Goal: Task Accomplishment & Management: Use online tool/utility

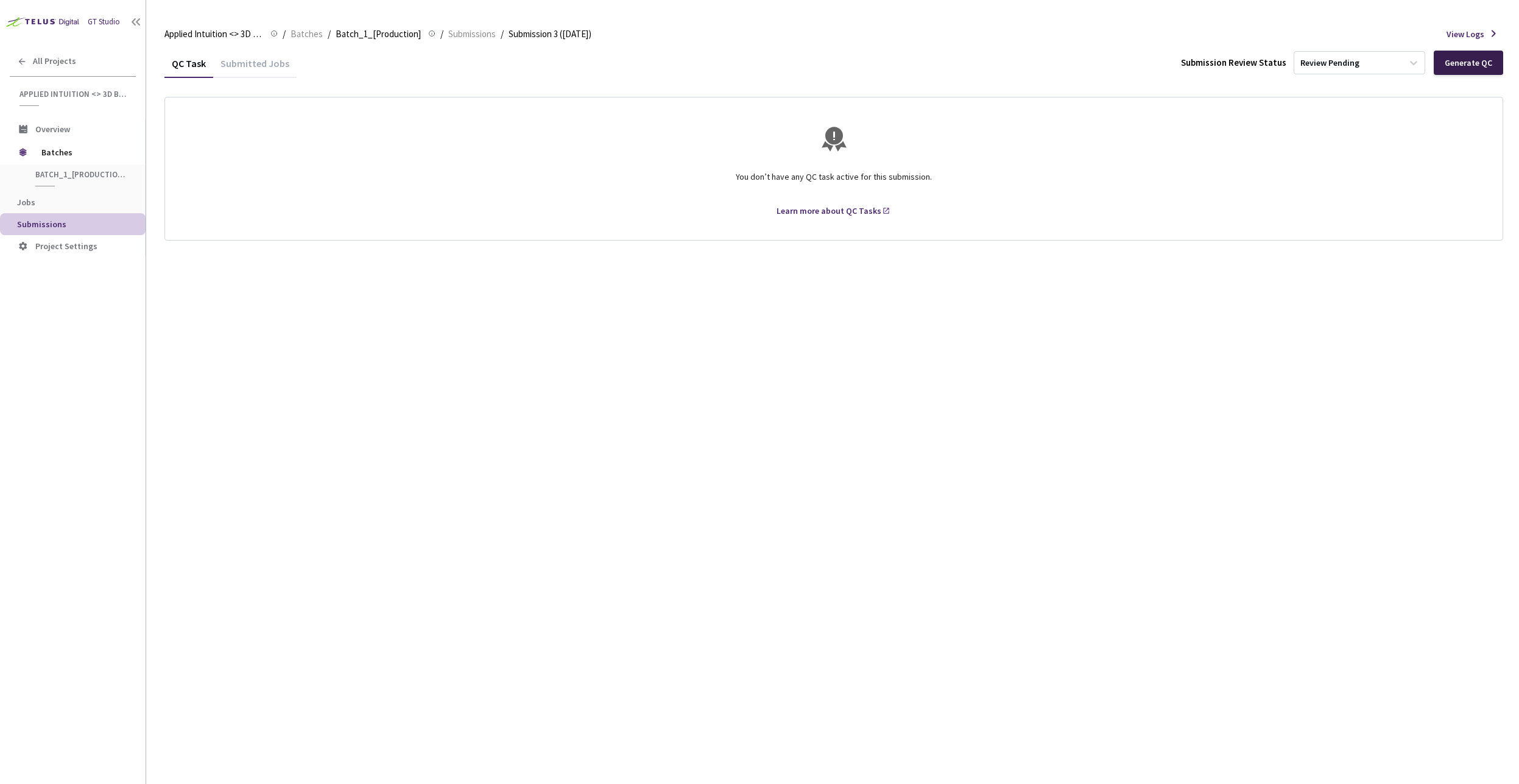
click at [1460, 69] on div "Generate QC" at bounding box center [1468, 63] width 70 height 24
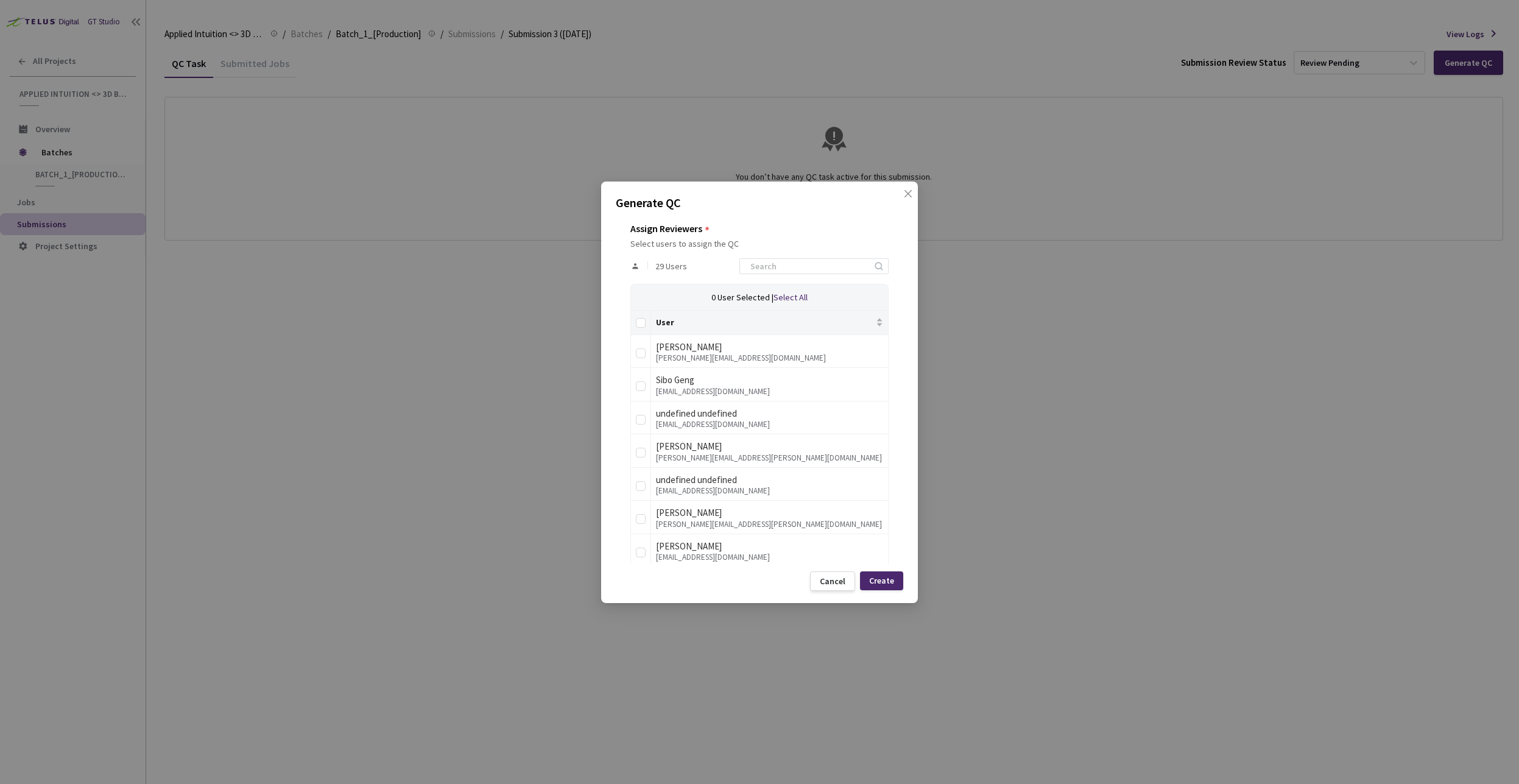
scroll to position [219, 0]
click at [759, 258] on input at bounding box center [807, 256] width 130 height 15
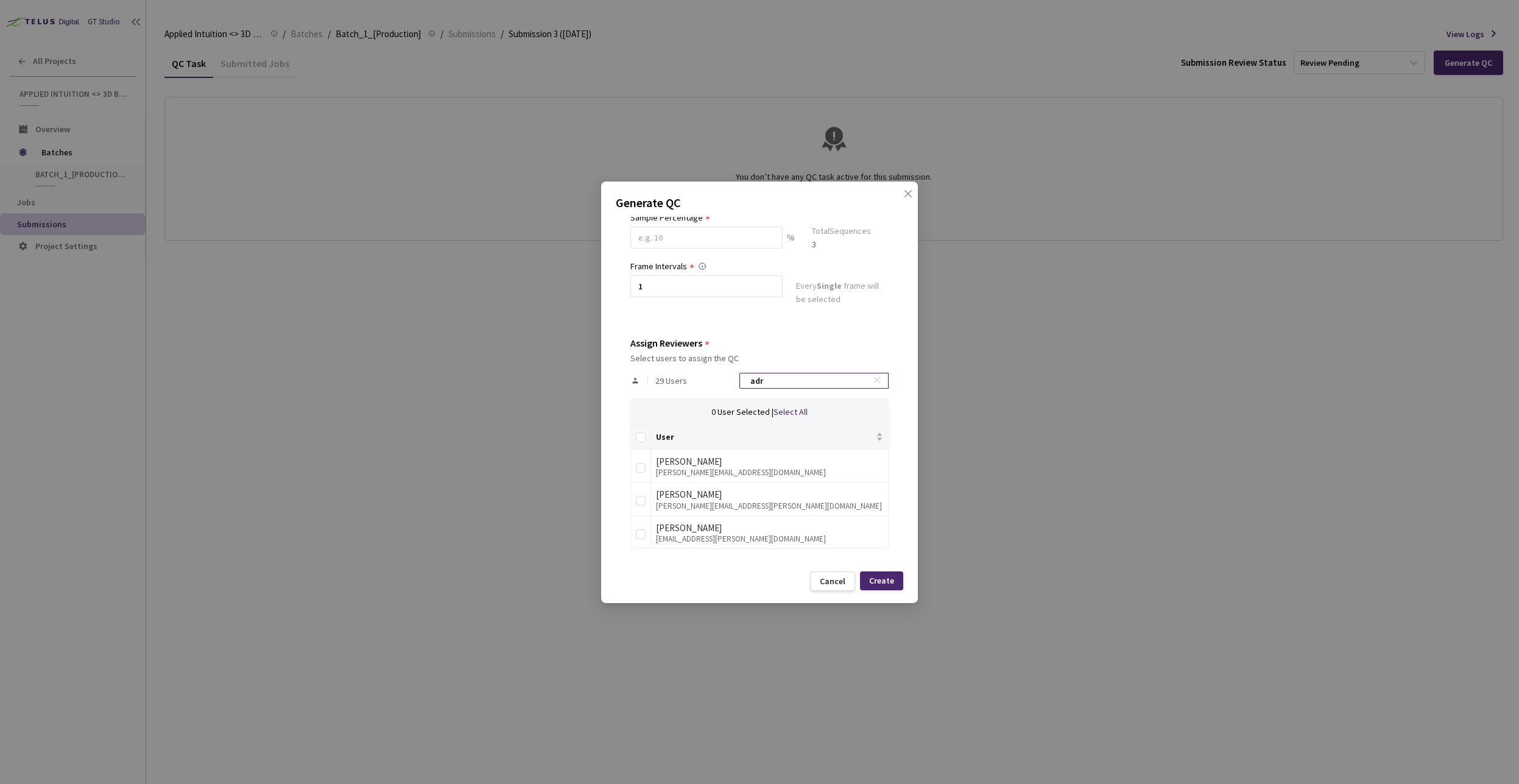
scroll to position [28, 0]
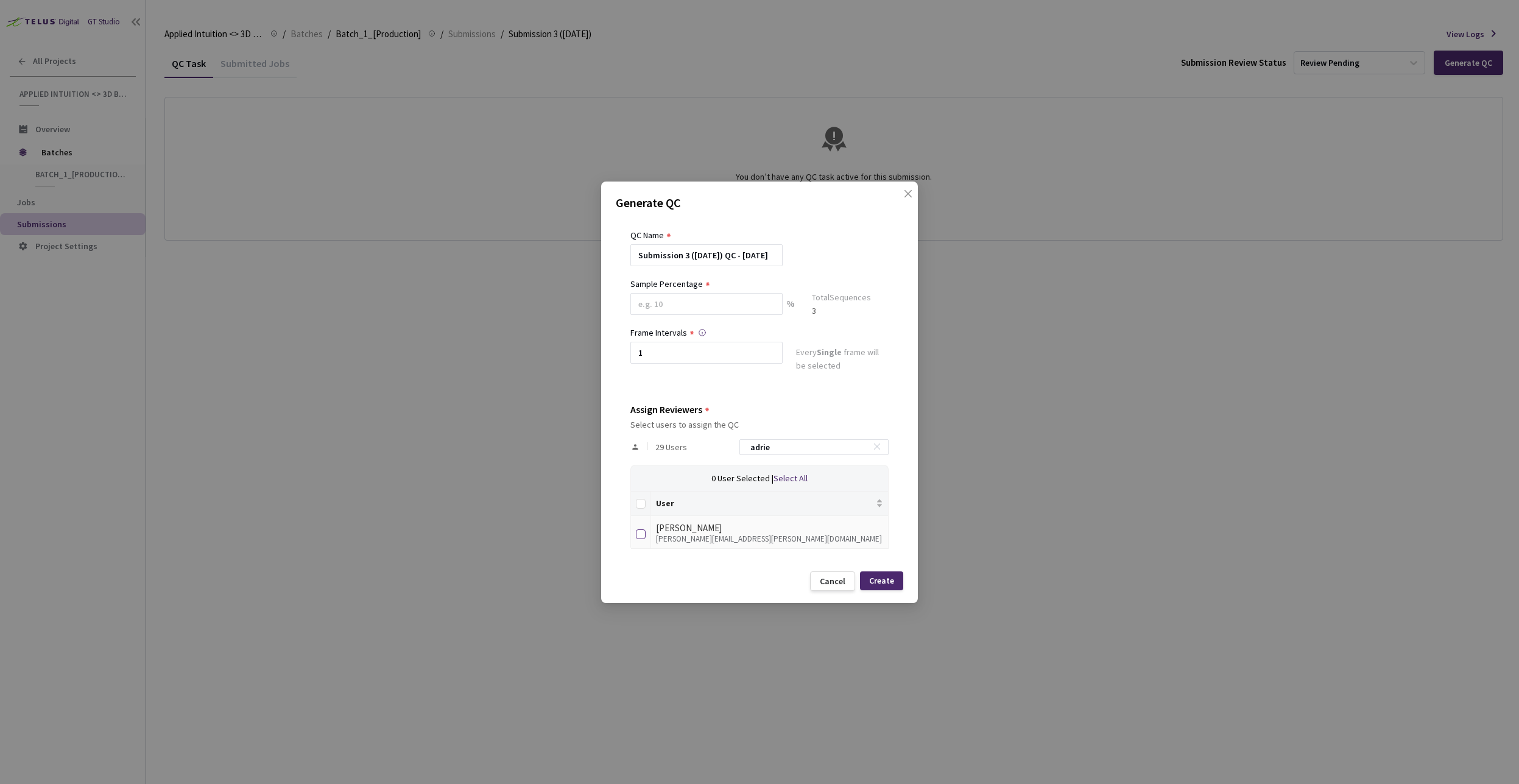
type input "adrie"
click at [640, 536] on input "checkbox" at bounding box center [640, 534] width 9 height 9
checkbox input "true"
click at [806, 410] on div "Assign Reviewers" at bounding box center [759, 409] width 258 height 11
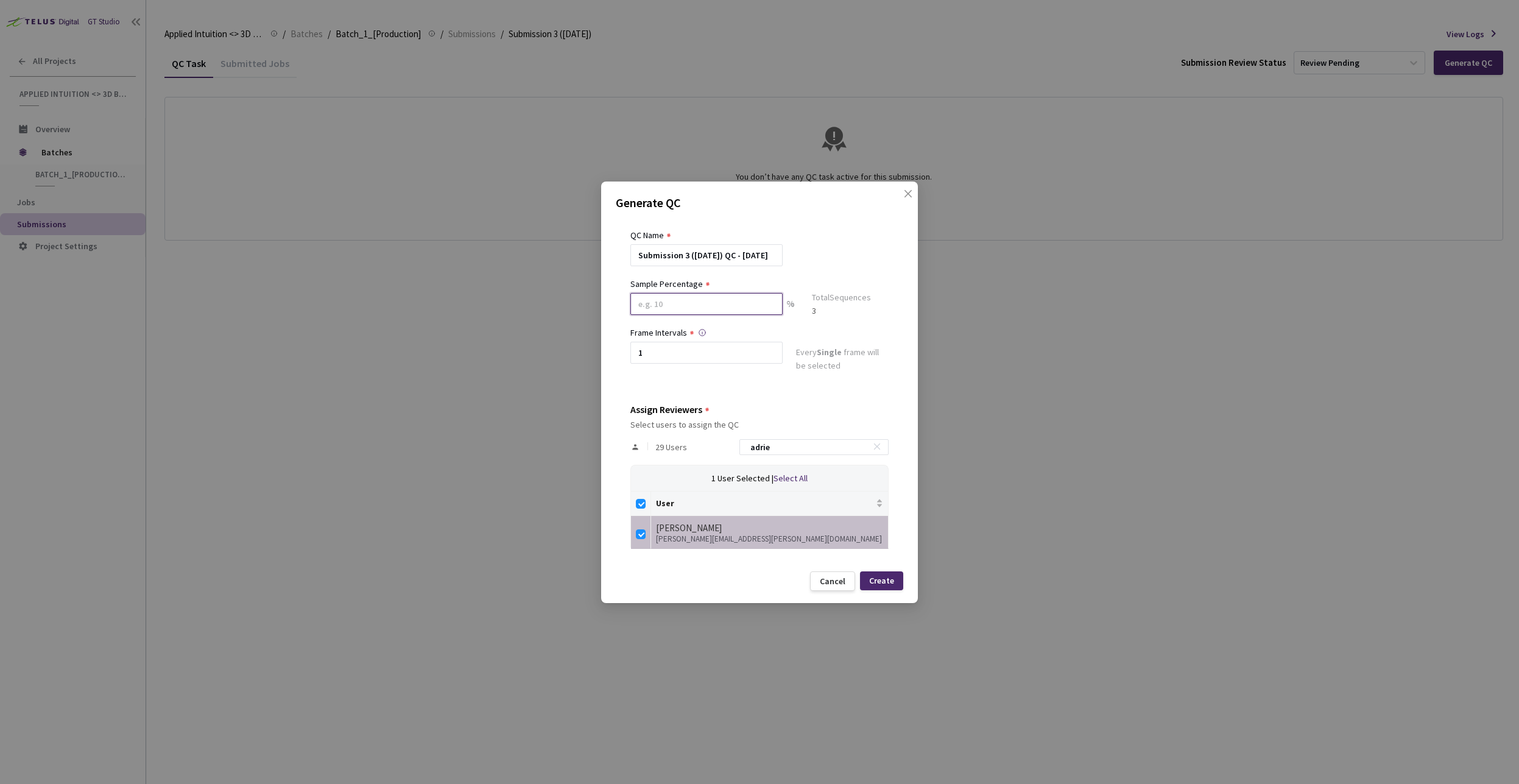
click at [676, 299] on input at bounding box center [706, 303] width 152 height 22
type input "1"
click at [765, 384] on div "QC Details QC Name Submission 3 ([DATE]) QC - [DATE] Sample Percentage 100 % Sa…" at bounding box center [759, 390] width 287 height 347
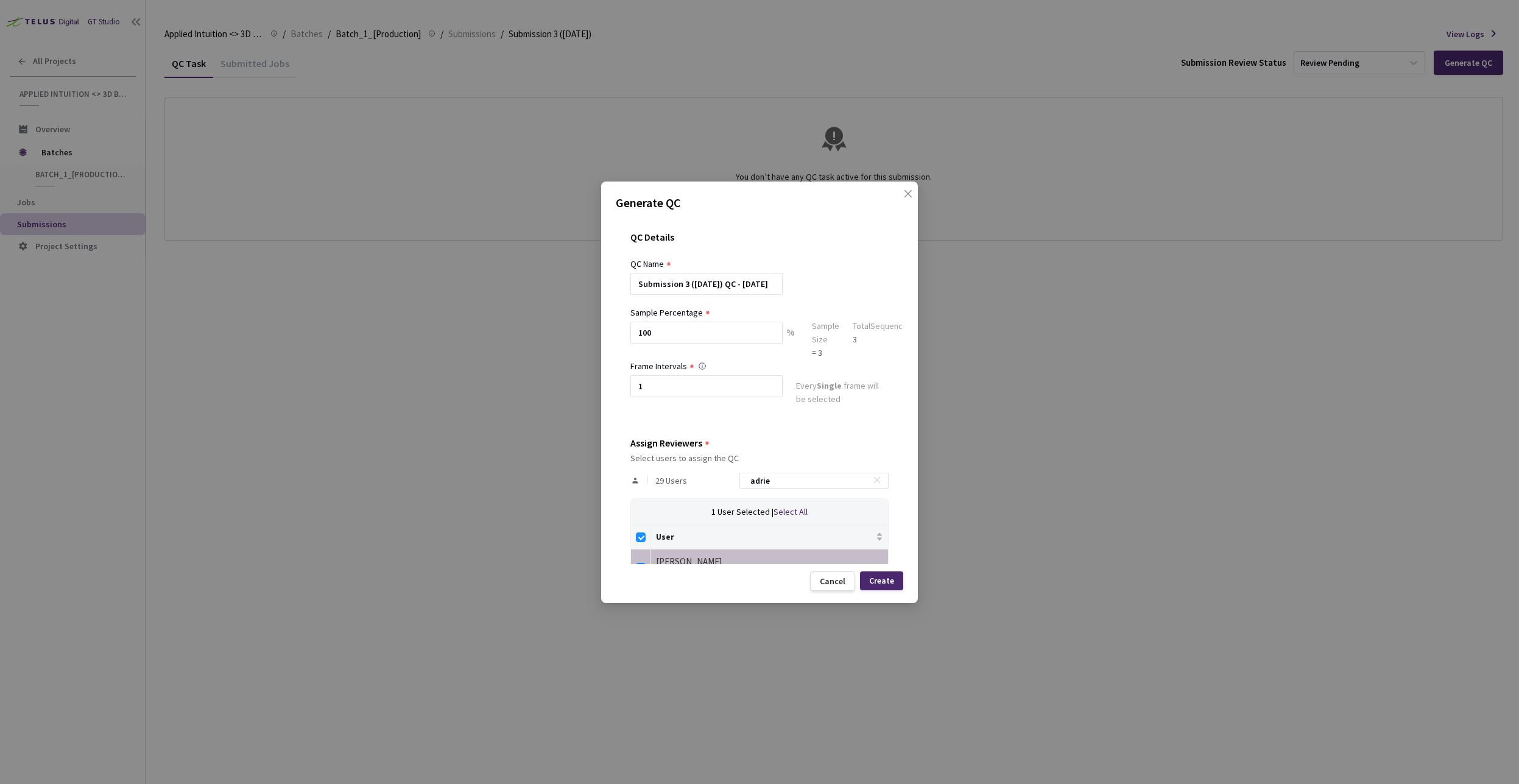
click at [763, 428] on div "QC Details QC Name Submission 3 ([DATE]) QC - [DATE] Sample Percentage 100 % Sa…" at bounding box center [759, 390] width 287 height 347
click at [757, 434] on div "QC Details QC Name Submission 3 ([DATE]) QC - [DATE] Sample Percentage 100 % Sa…" at bounding box center [759, 390] width 287 height 347
click at [726, 340] on input "100" at bounding box center [706, 332] width 152 height 22
type input "1"
type input "3"
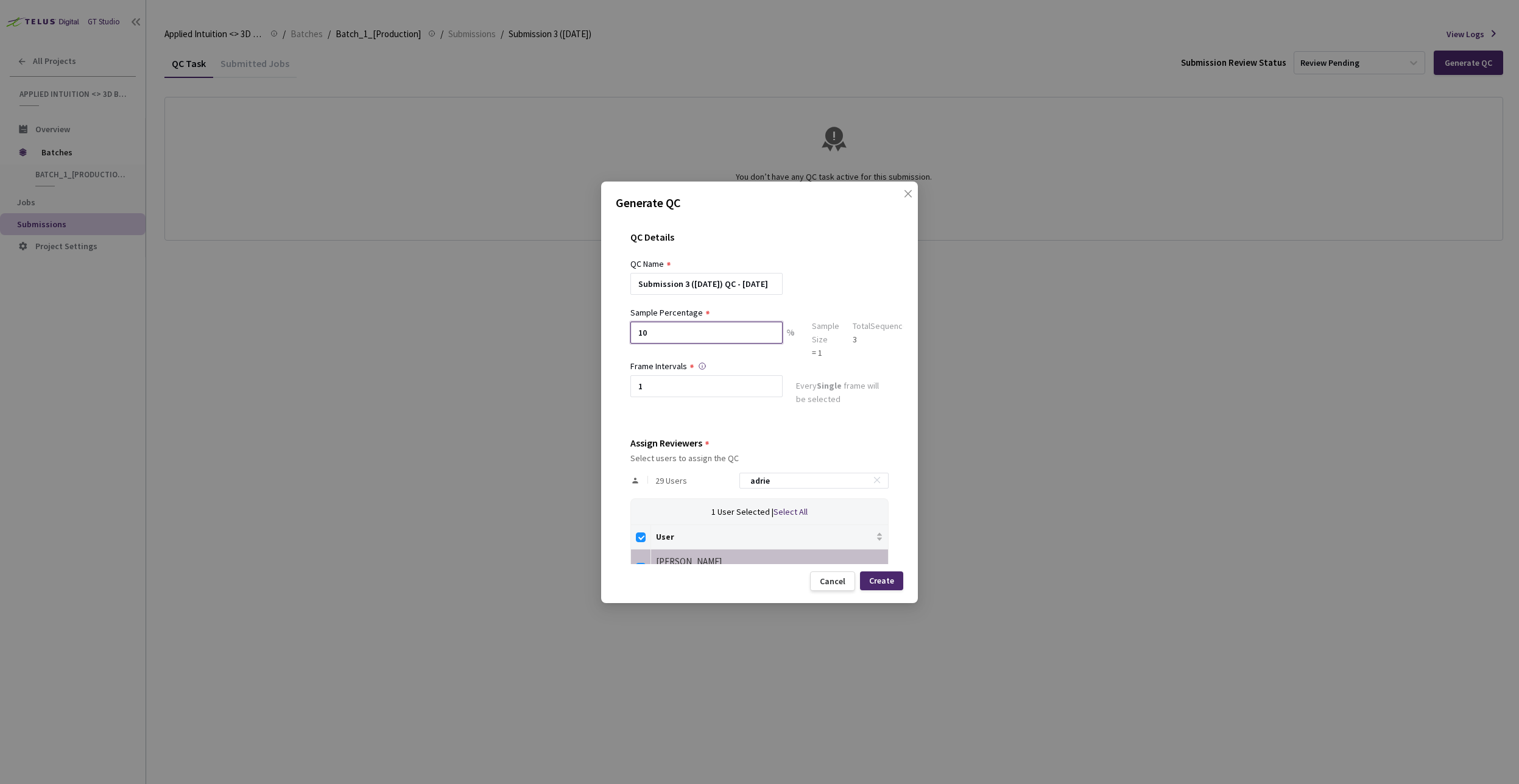
type input "100"
click at [775, 426] on div "QC Details QC Name Submission 3 ([DATE]) QC - [DATE] Sample Percentage 100 % Sa…" at bounding box center [759, 390] width 287 height 347
click at [674, 390] on input "1" at bounding box center [706, 386] width 152 height 22
click at [709, 413] on div "QC Details QC Name Submission 3 ([DATE]) QC - [DATE] Sample Percentage 100 % Sa…" at bounding box center [759, 390] width 287 height 347
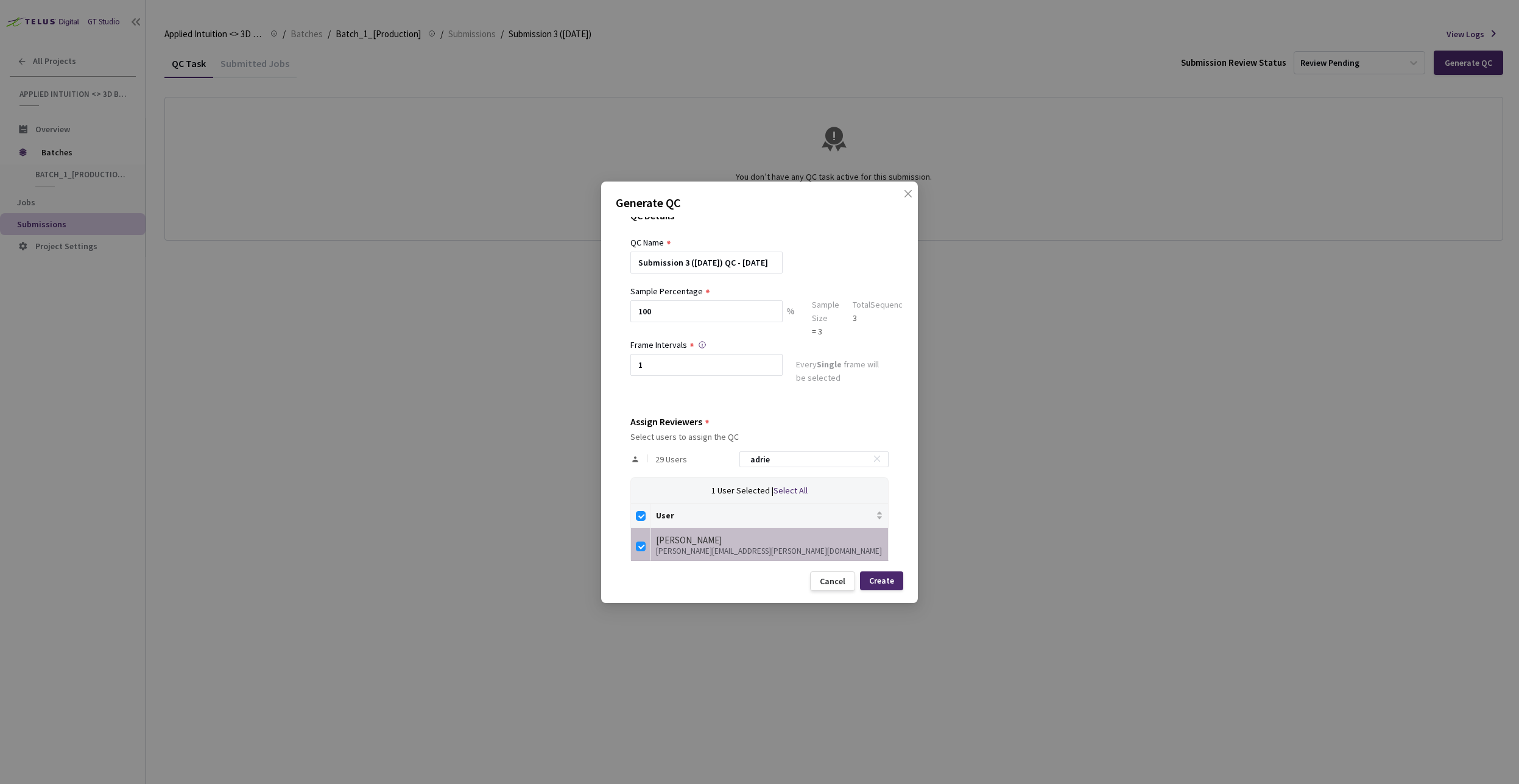
scroll to position [33, 0]
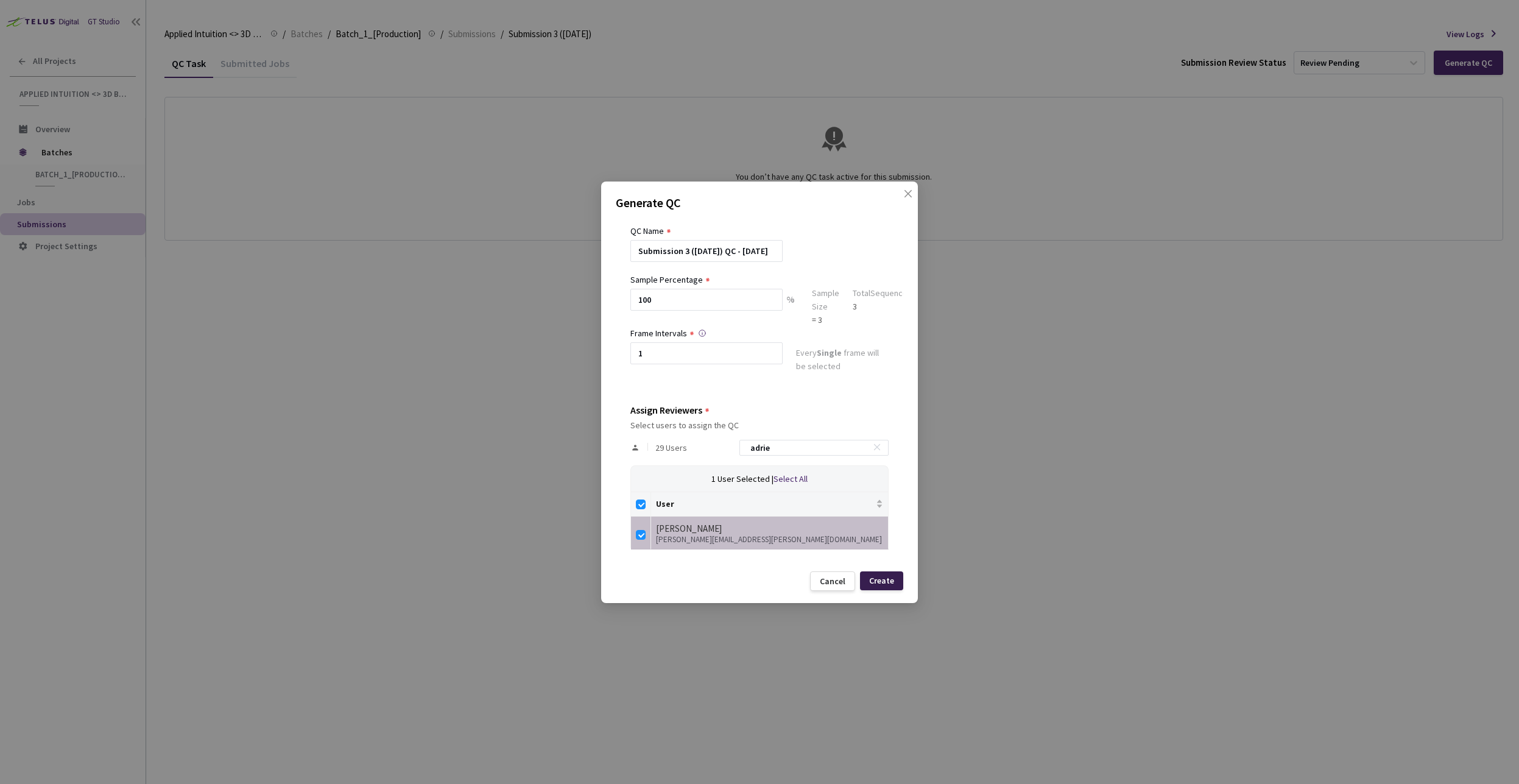
click at [880, 583] on div "Create" at bounding box center [881, 580] width 25 height 9
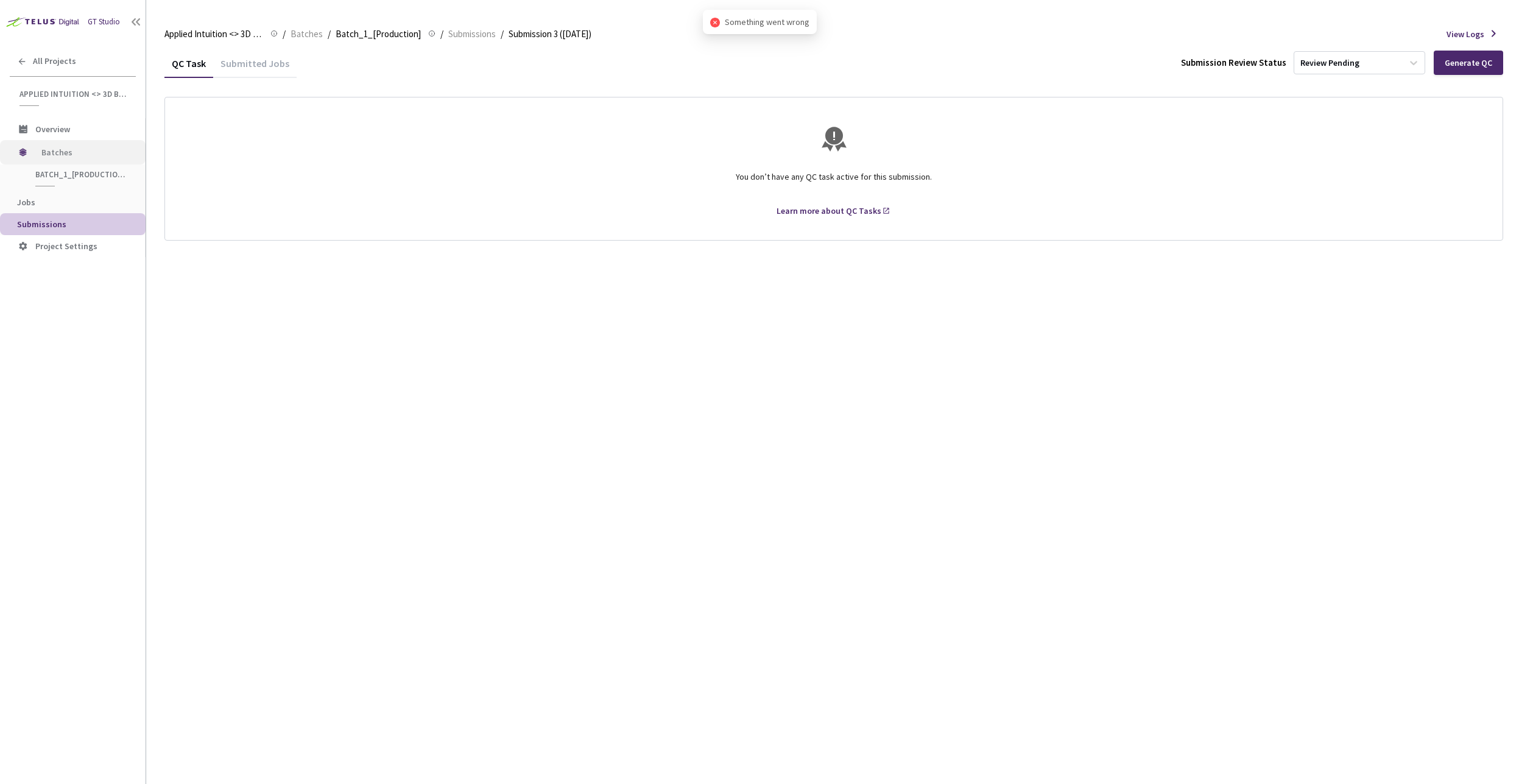
click at [59, 155] on span "Batches" at bounding box center [83, 152] width 83 height 24
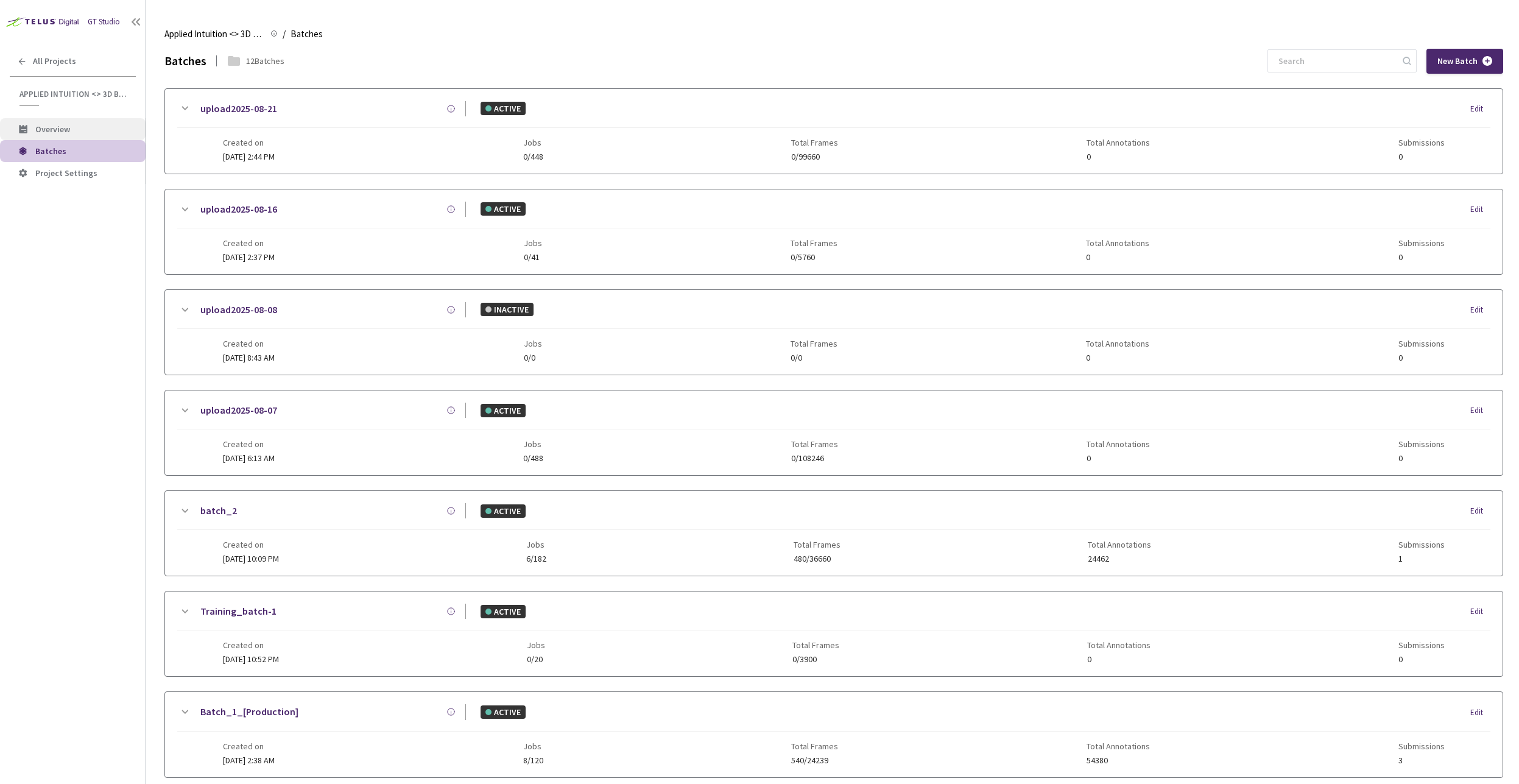
click at [38, 132] on span "Overview" at bounding box center [52, 129] width 34 height 11
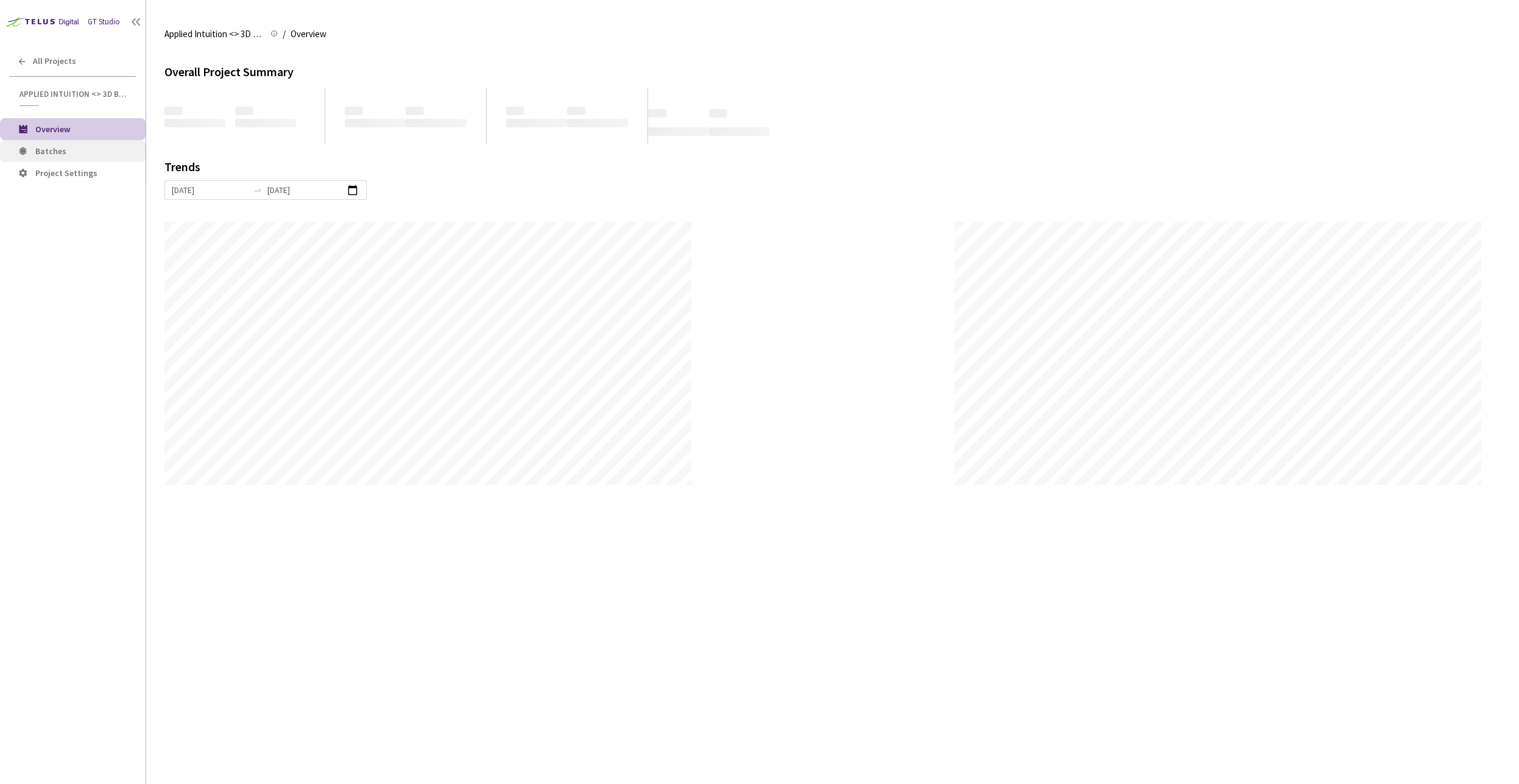
scroll to position [784, 1519]
click at [52, 154] on span "Batches" at bounding box center [51, 151] width 31 height 11
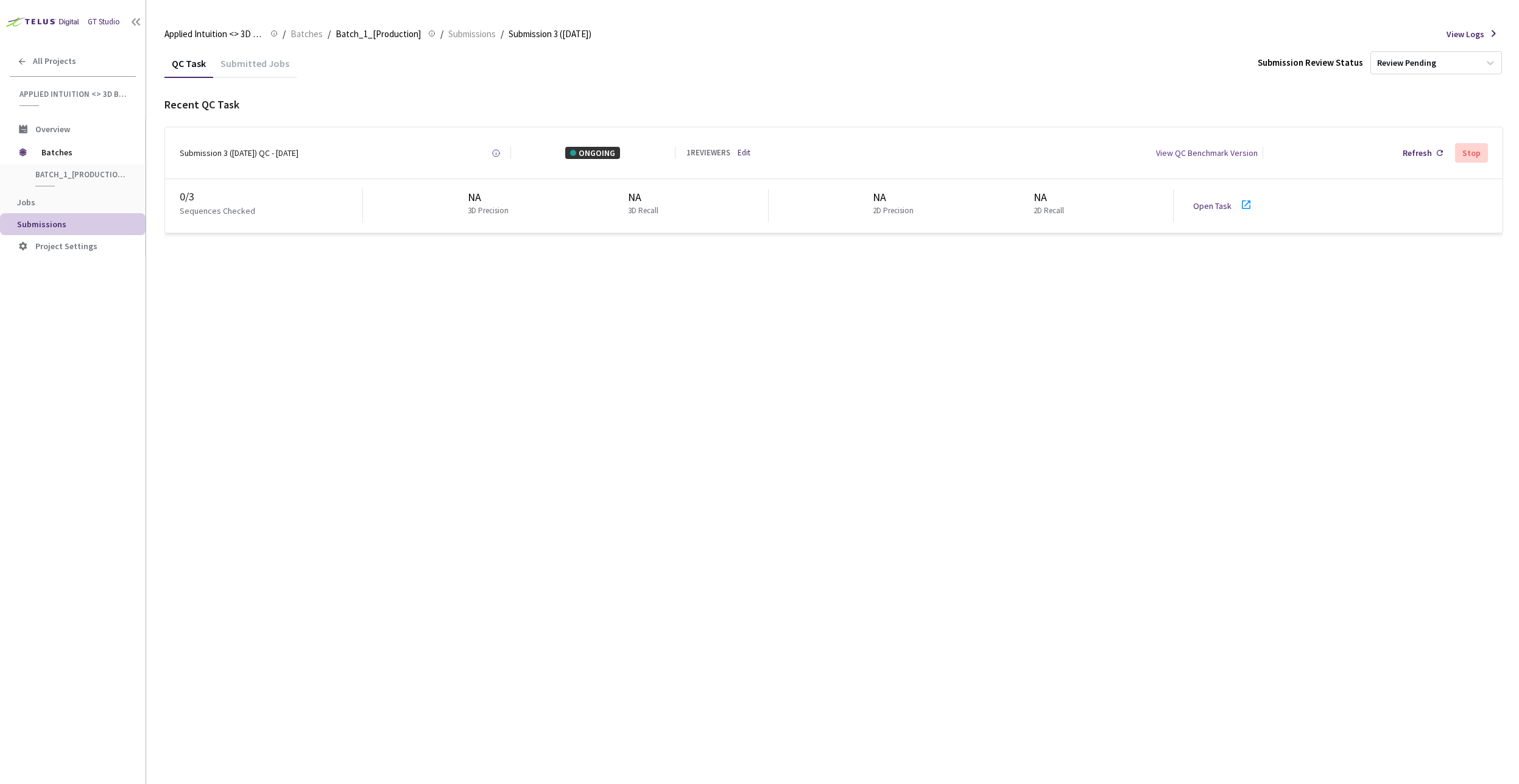
click at [750, 153] on link "Edit" at bounding box center [744, 152] width 13 height 11
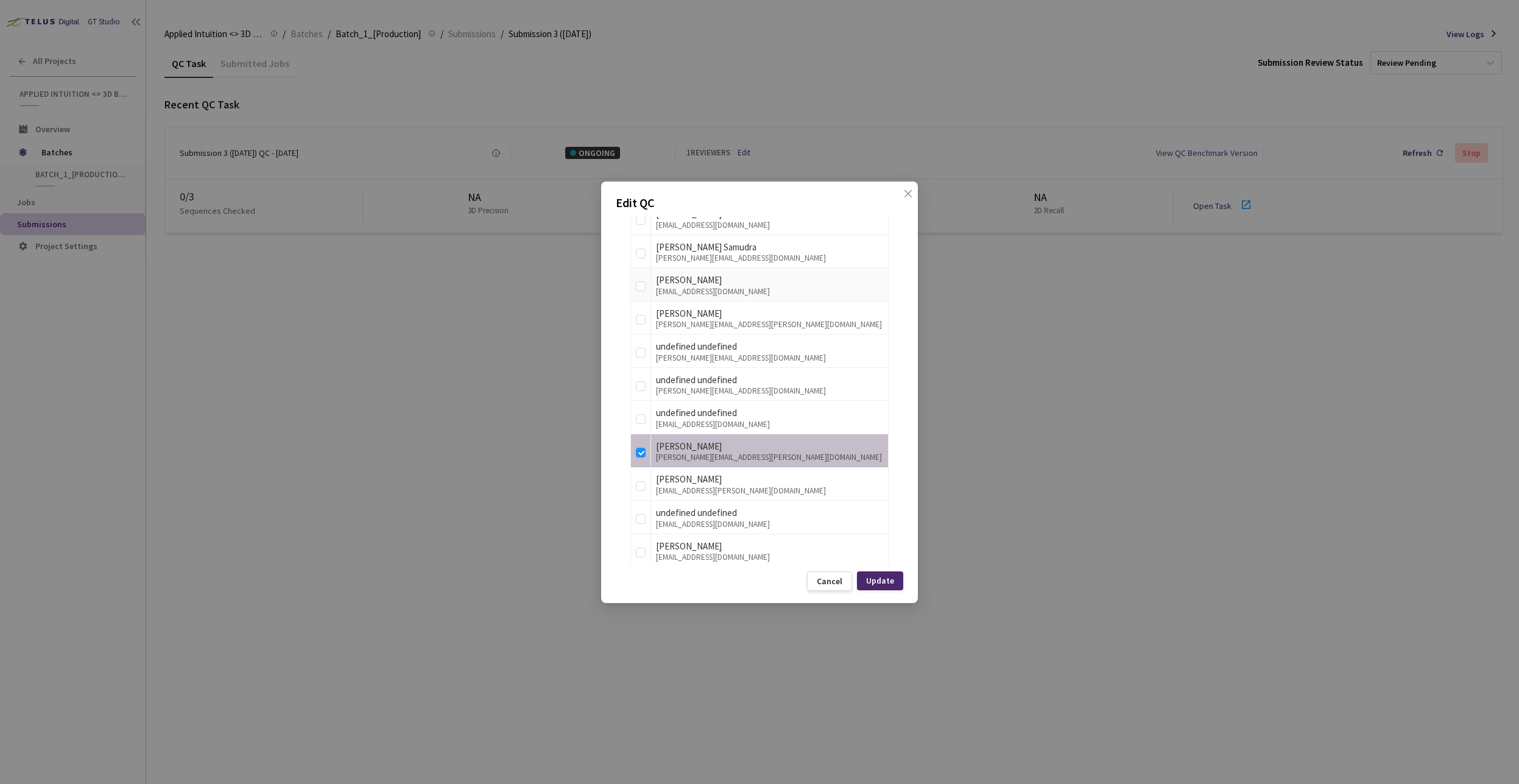
scroll to position [963, 0]
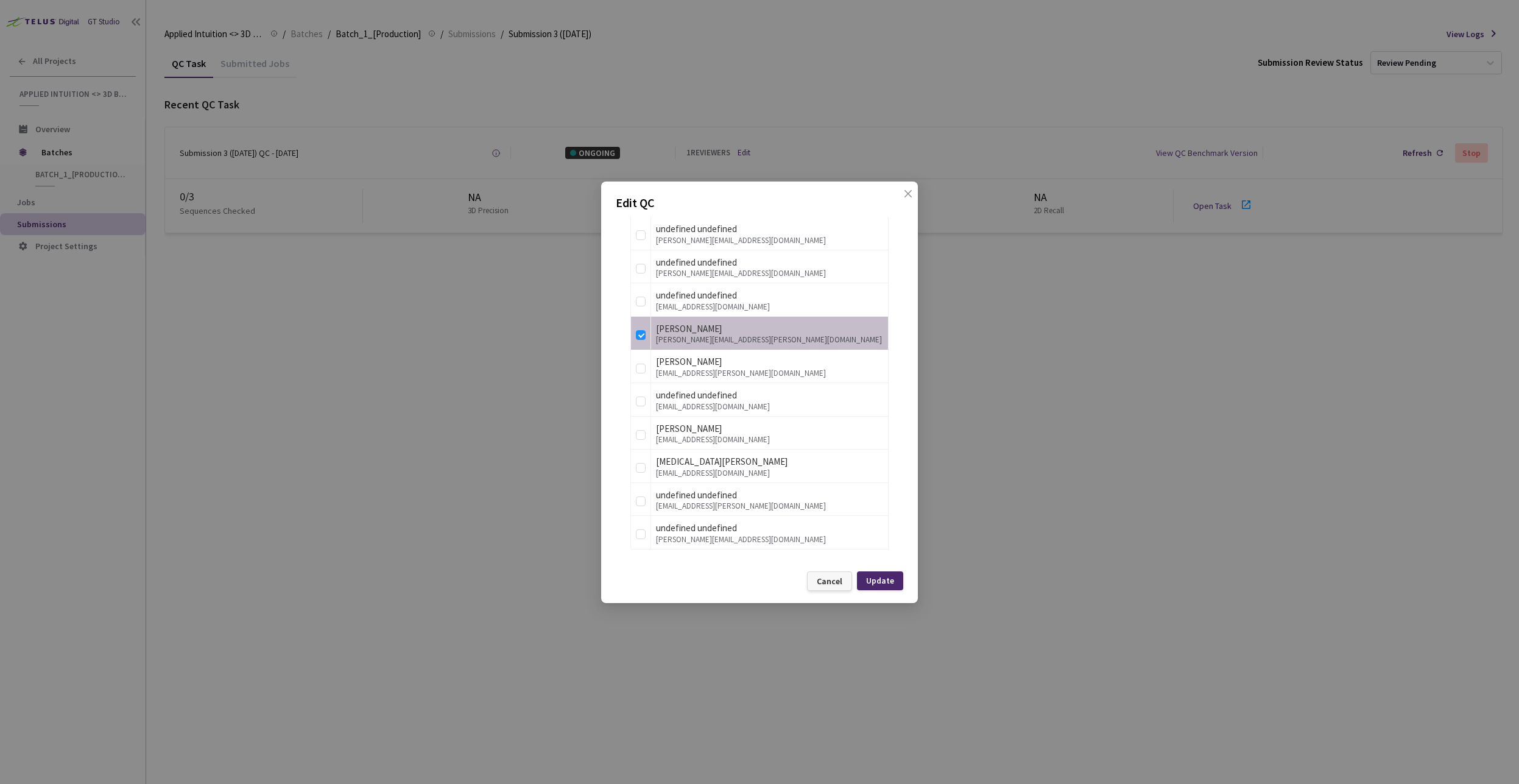
click at [819, 577] on div "Cancel" at bounding box center [830, 580] width 26 height 9
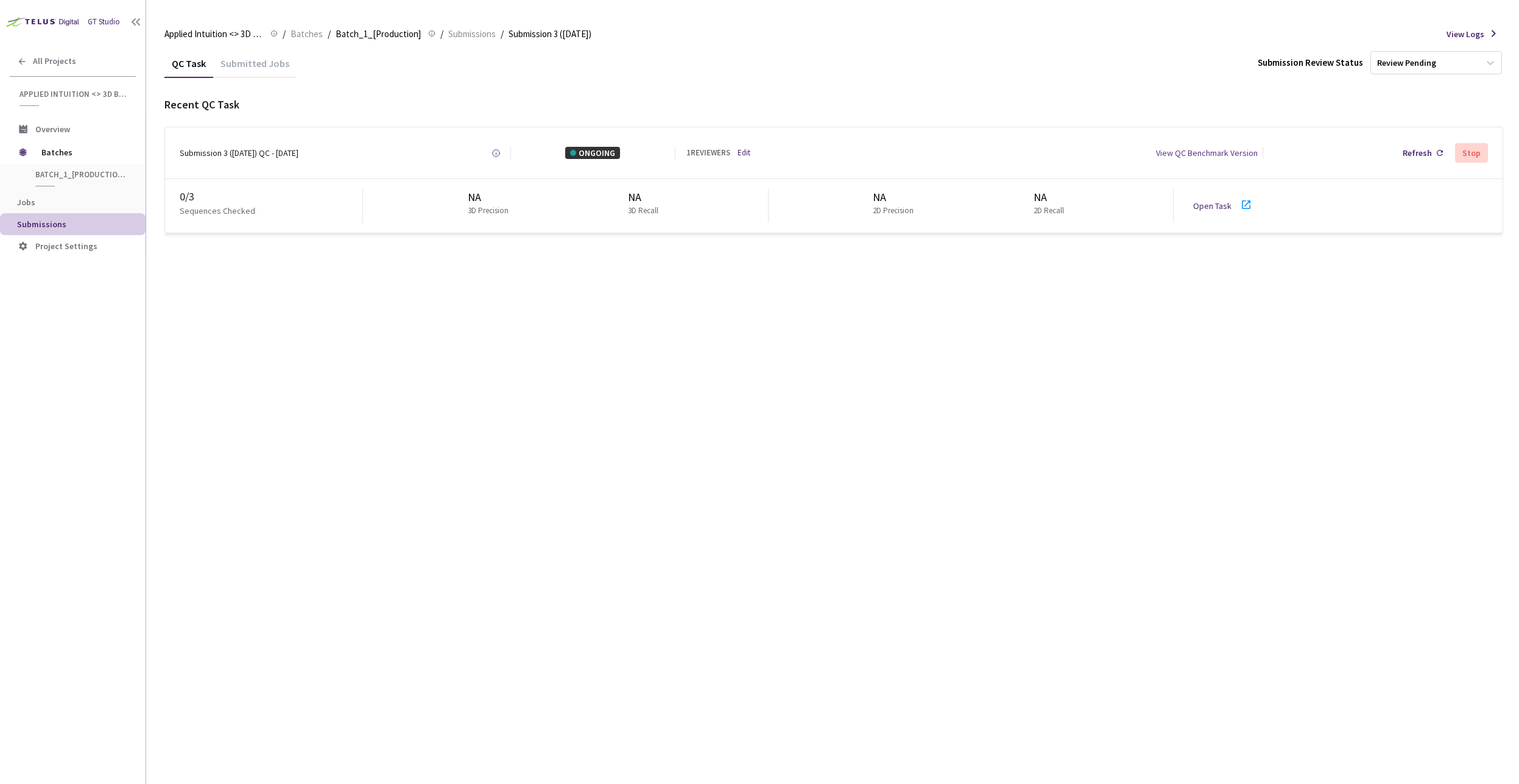
click at [1217, 205] on link "Open Task" at bounding box center [1212, 206] width 39 height 11
